Goal: Check status: Check status

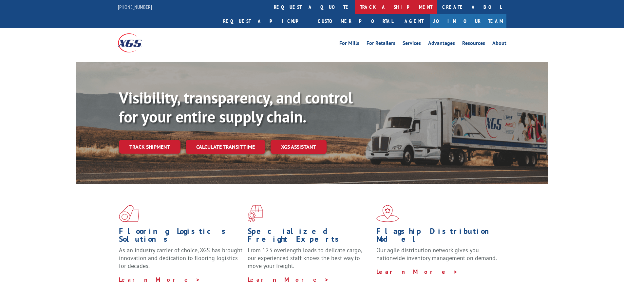
click at [355, 6] on link "track a shipment" at bounding box center [396, 7] width 82 height 14
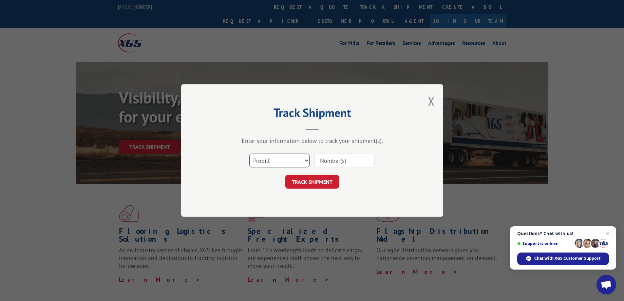
click at [276, 156] on select "Select category... Probill BOL PO" at bounding box center [279, 161] width 60 height 14
select select "bol"
click at [249, 154] on select "Select category... Probill BOL PO" at bounding box center [279, 161] width 60 height 14
click at [320, 161] on input at bounding box center [344, 161] width 60 height 14
paste input "6833420"
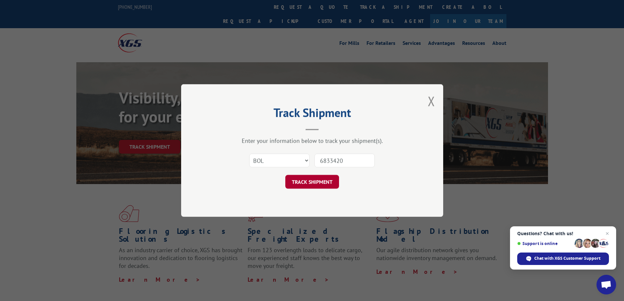
type input "6833420"
click at [319, 181] on button "TRACK SHIPMENT" at bounding box center [312, 182] width 54 height 14
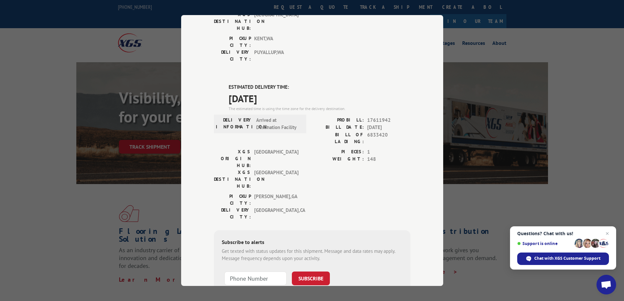
scroll to position [129, 0]
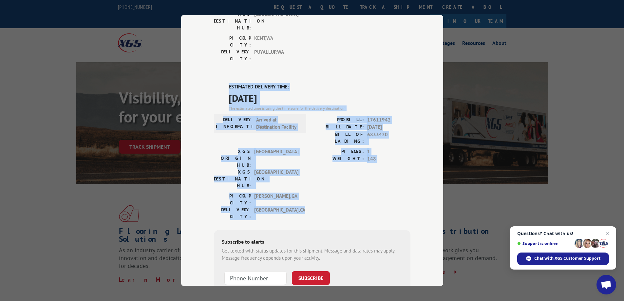
drag, startPoint x: 222, startPoint y: 46, endPoint x: 288, endPoint y: 137, distance: 112.2
click at [288, 137] on div "ESTIMATED DELIVERY TIME: [DATE] The estimated time is using the time zone for t…" at bounding box center [312, 200] width 196 height 235
copy div "ESTIMATED DELIVERY TIME: [DATE] The estimated time is using the time zone for t…"
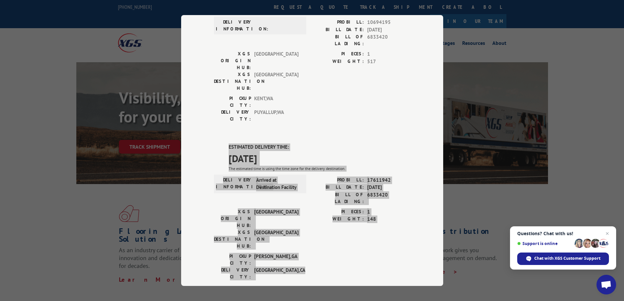
scroll to position [0, 0]
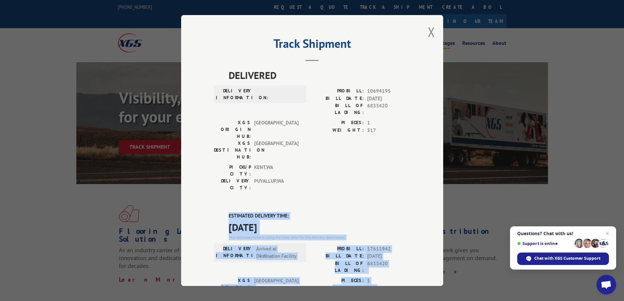
click at [429, 31] on button "Close modal" at bounding box center [430, 31] width 7 height 17
